Goal: Task Accomplishment & Management: Complete application form

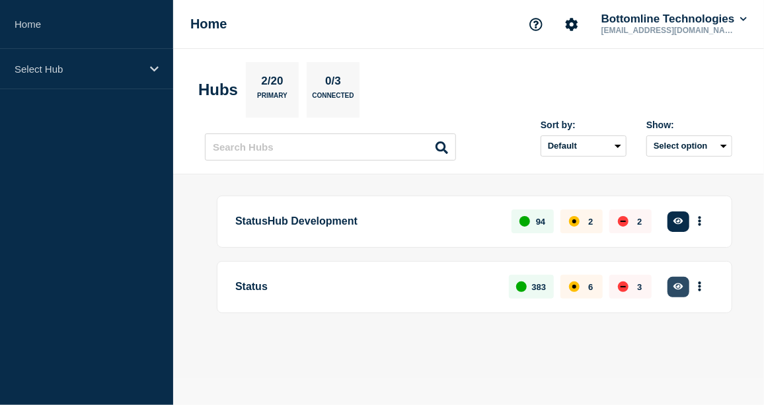
click at [680, 283] on icon "button" at bounding box center [678, 286] width 10 height 7
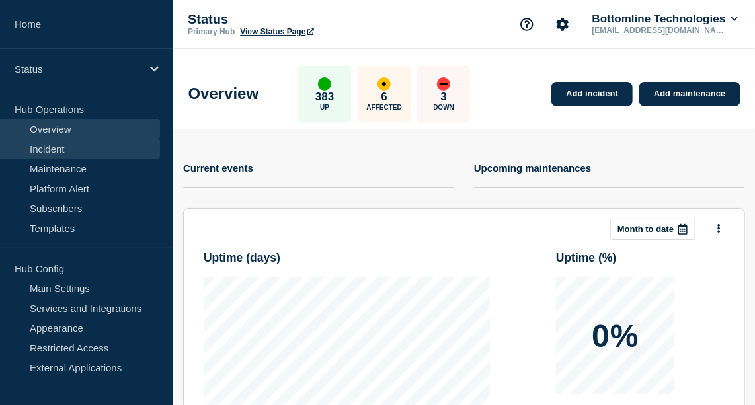
click at [61, 141] on link "Incident" at bounding box center [80, 149] width 160 height 20
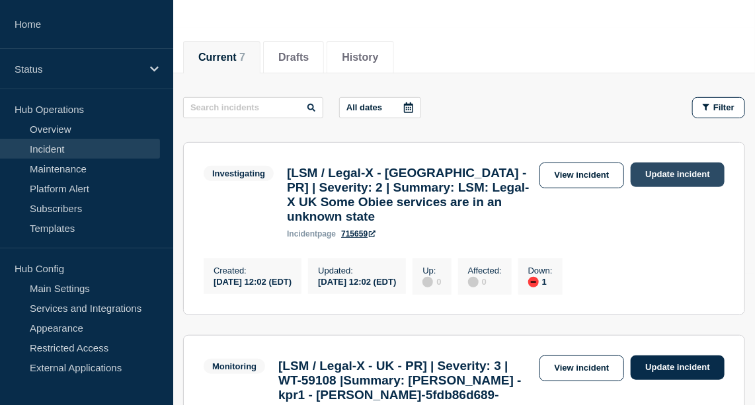
scroll to position [130, 0]
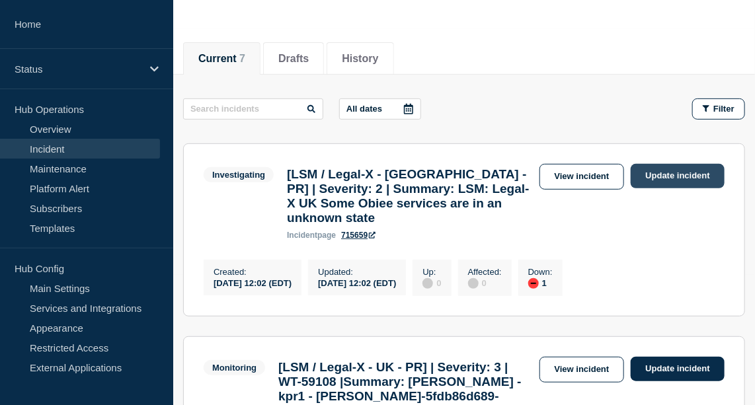
click at [694, 167] on link "Update incident" at bounding box center [677, 176] width 94 height 24
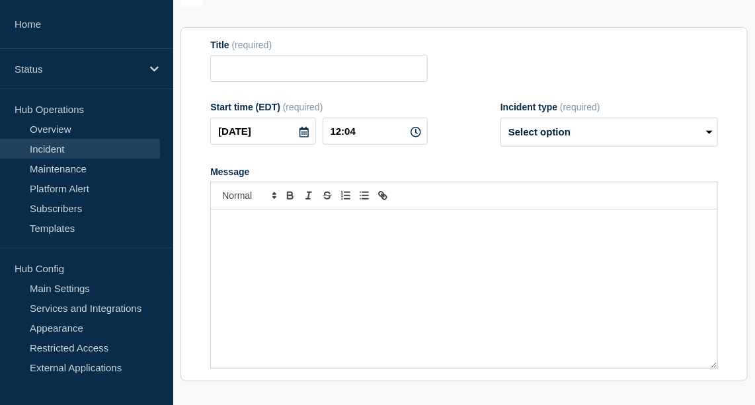
type input "[LSM / Legal-X - [GEOGRAPHIC_DATA] - PR] | Severity: 2 | Summary: LSM: Legal-X …"
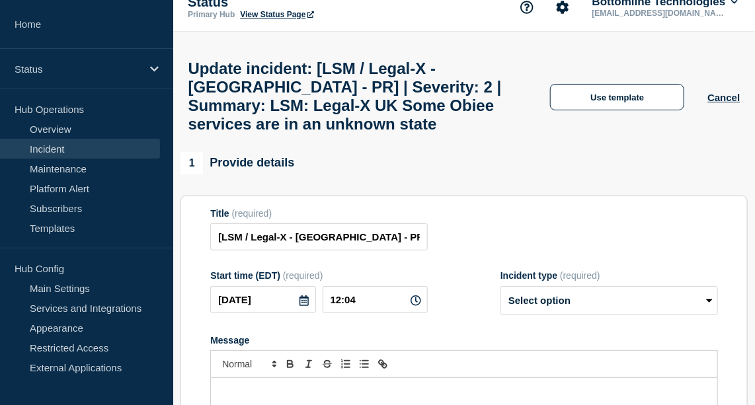
scroll to position [18, 0]
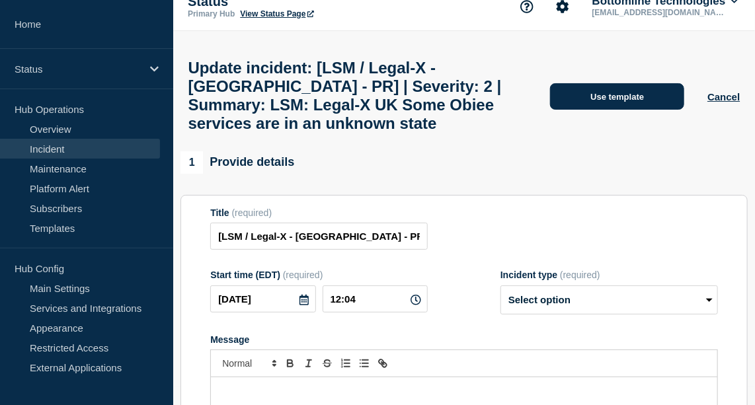
click at [619, 93] on button "Use template" at bounding box center [617, 96] width 134 height 26
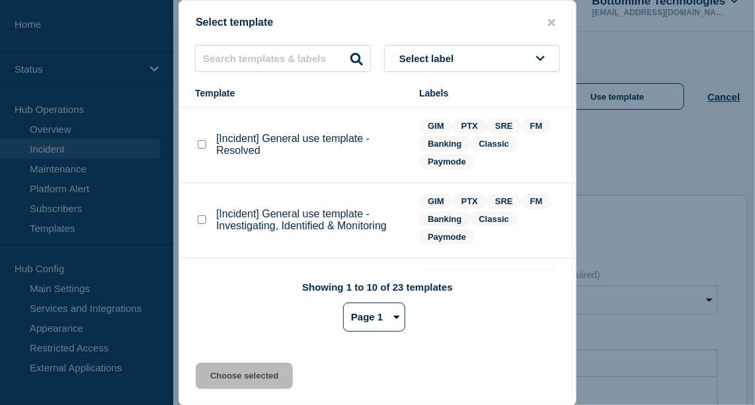
scroll to position [120, 0]
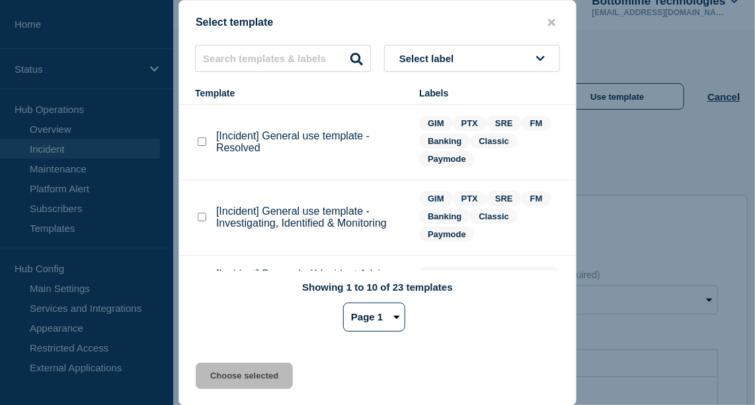
click at [199, 216] on checkbox"] "[Incident] General use template - Investigating, Identified & Monitoring checkb…" at bounding box center [202, 217] width 9 height 9
checkbox checkbox"] "true"
click at [254, 377] on button "Choose selected" at bounding box center [244, 376] width 97 height 26
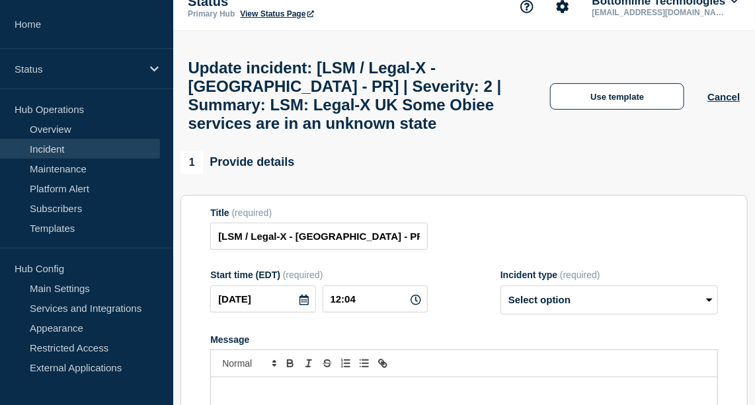
select select "investigating"
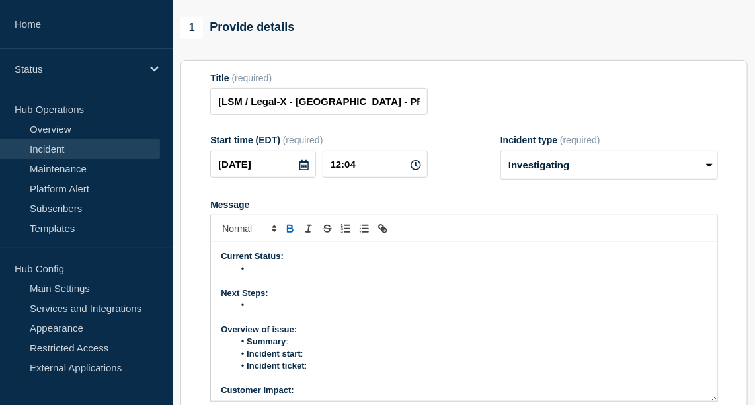
scroll to position [172, 0]
click at [274, 265] on li "Message" at bounding box center [470, 268] width 473 height 12
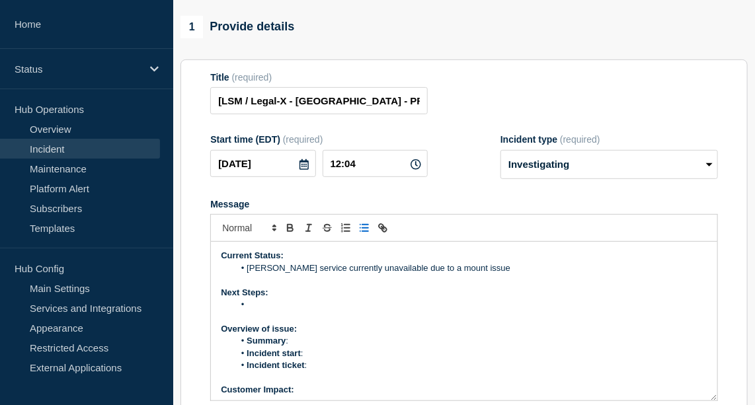
click at [263, 266] on li "[PERSON_NAME] service currently unavailable due to a mount issue" at bounding box center [470, 268] width 473 height 12
click at [250, 264] on p "Obiee(oracle business intelligence enterprise edition) service currently unavai…" at bounding box center [464, 268] width 486 height 12
click at [270, 305] on li "Message" at bounding box center [470, 305] width 473 height 12
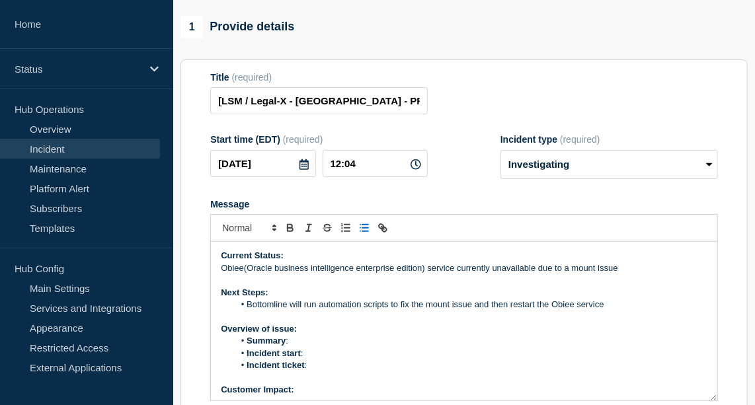
scroll to position [113, 0]
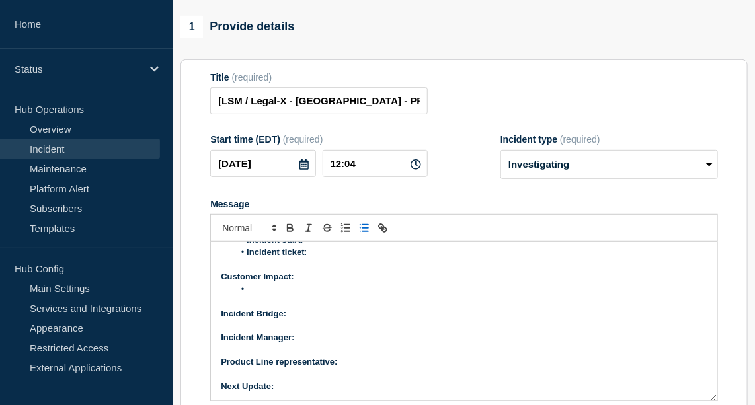
click at [274, 287] on li "Message" at bounding box center [470, 289] width 473 height 12
click at [248, 283] on li "No impact on the customer." at bounding box center [470, 289] width 473 height 12
click at [270, 290] on li "Currenlty no impact on the customer." at bounding box center [470, 289] width 473 height 12
click at [391, 285] on li "Currently no impact on the customer." at bounding box center [470, 289] width 473 height 12
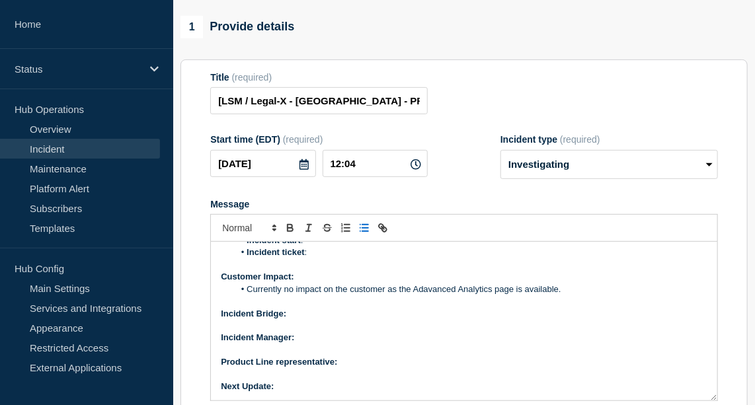
click at [440, 286] on li "Currently no impact on the customer as the Adavanced Analytics page is availabl…" at bounding box center [470, 289] width 473 height 12
click at [322, 309] on p "Incident Bridge:" at bounding box center [464, 314] width 486 height 12
click at [289, 220] on button "Toggle bold text" at bounding box center [290, 228] width 18 height 16
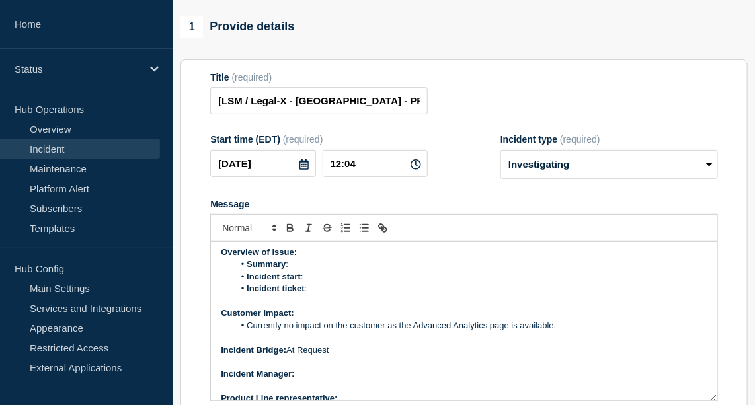
click at [324, 287] on li "Incident ticket :" at bounding box center [470, 289] width 473 height 12
click at [323, 271] on li "Incident start :" at bounding box center [470, 277] width 473 height 12
click at [304, 258] on li "Summary :" at bounding box center [470, 264] width 473 height 12
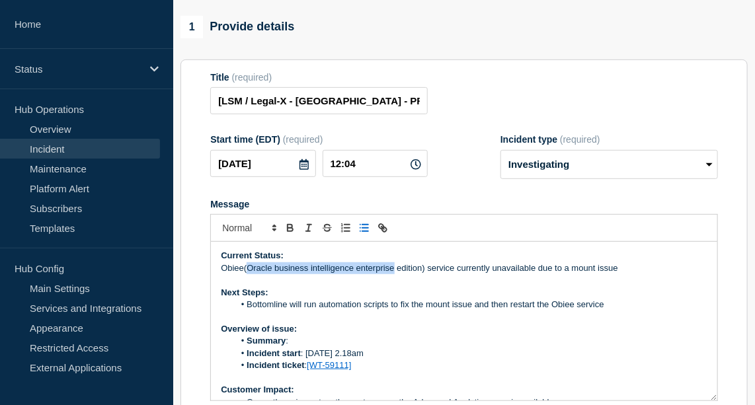
drag, startPoint x: 246, startPoint y: 261, endPoint x: 392, endPoint y: 259, distance: 146.0
click at [392, 262] on p "Obiee(Oracle business intelligence enterprise edition) service currently unavai…" at bounding box center [464, 268] width 486 height 12
copy p "Oracle business intelligence enterprise"
click at [320, 330] on p "Overview of issue:" at bounding box center [464, 329] width 486 height 12
click at [301, 336] on li "Summary :" at bounding box center [470, 341] width 473 height 12
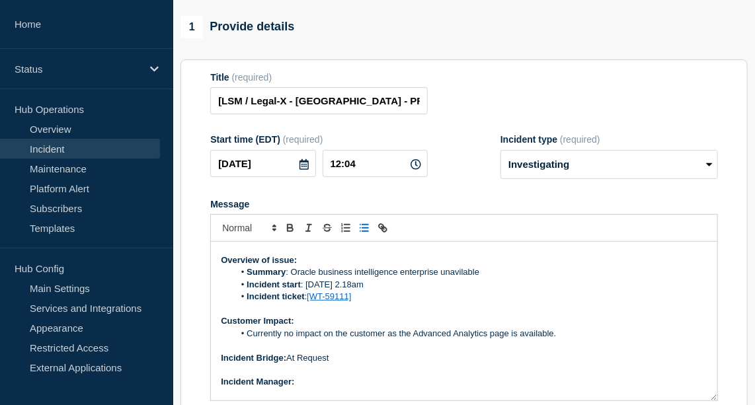
scroll to position [69, 0]
click at [459, 266] on li "Summary : Oracle business intelligence enterprise unavilable" at bounding box center [470, 272] width 473 height 12
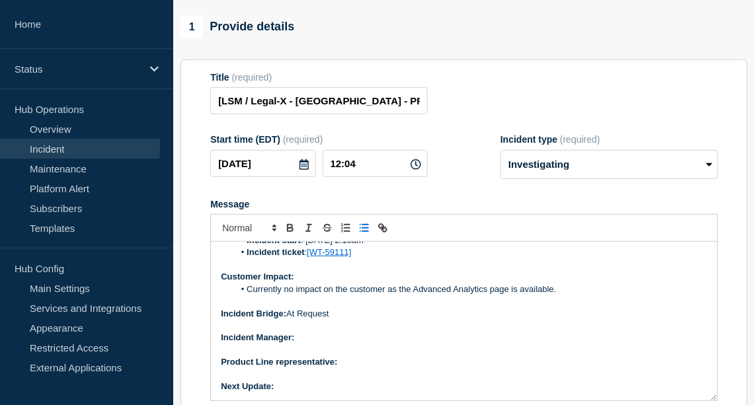
click at [314, 337] on p "Incident Manager:" at bounding box center [464, 338] width 486 height 12
click at [287, 225] on icon "Toggle bold text" at bounding box center [289, 226] width 5 height 3
click at [319, 383] on p "Next Update:" at bounding box center [464, 387] width 486 height 12
click at [293, 227] on icon "Toggle bold text" at bounding box center [290, 228] width 12 height 12
click at [350, 361] on p "Product Line representative:" at bounding box center [464, 362] width 486 height 12
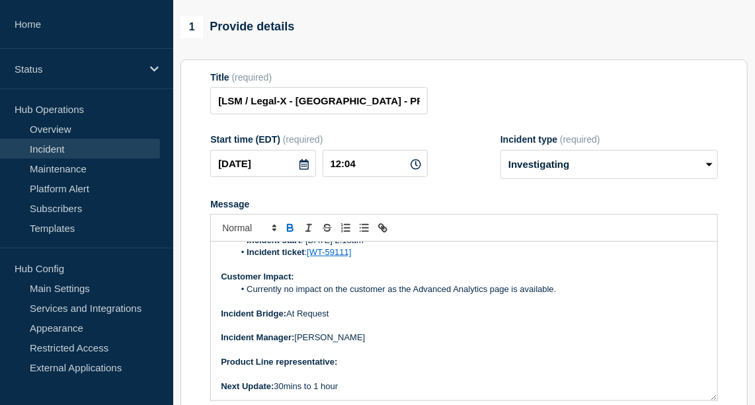
click at [291, 225] on icon "Toggle bold text" at bounding box center [289, 226] width 5 height 3
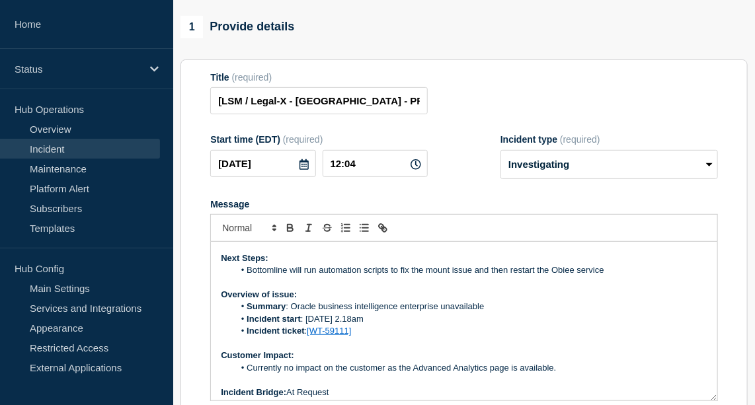
scroll to position [0, 0]
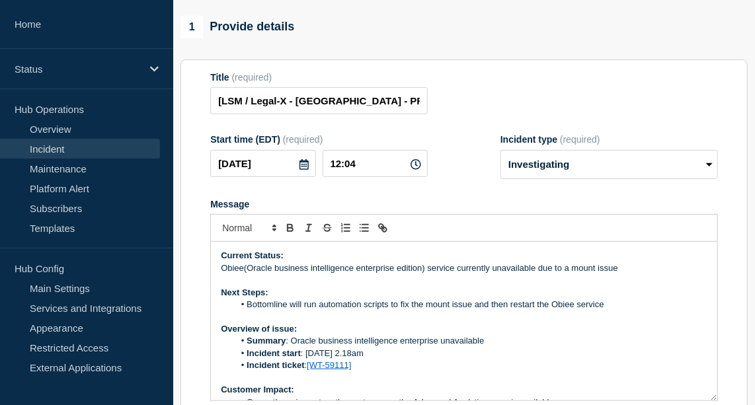
click at [634, 262] on p "Obiee(Oracle business intelligence enterprise edition) service currently unavai…" at bounding box center [464, 268] width 486 height 12
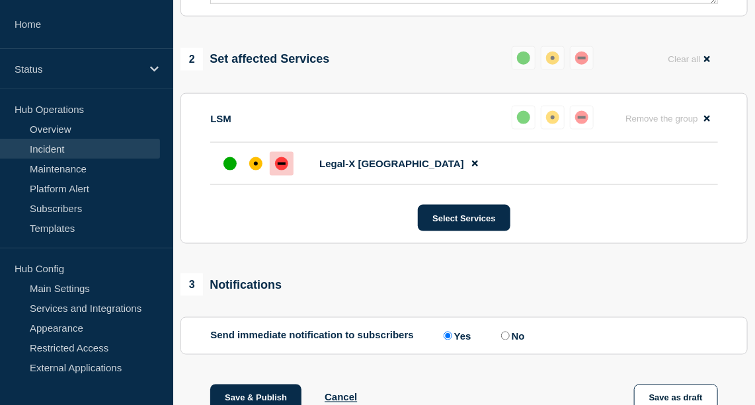
scroll to position [569, 0]
click at [256, 162] on div "affected" at bounding box center [256, 164] width 4 height 4
click at [266, 391] on button "Save & Publish" at bounding box center [255, 398] width 91 height 26
